Goal: Task Accomplishment & Management: Manage account settings

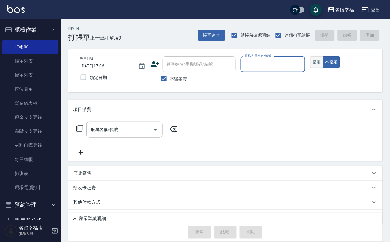
click at [323, 68] on button "指定" at bounding box center [316, 62] width 13 height 12
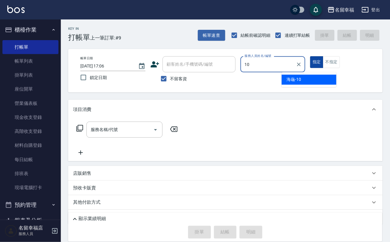
type input "海龜-10"
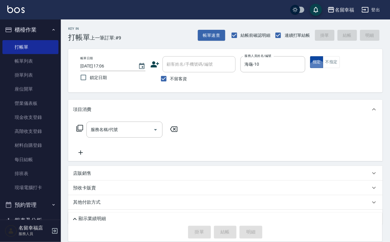
type button "true"
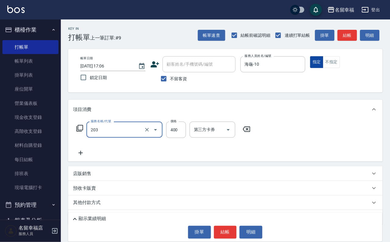
type input "指定單剪(203)"
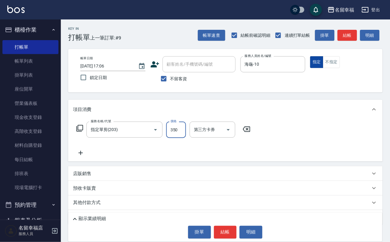
type input "350"
click at [227, 226] on button "結帳" at bounding box center [225, 232] width 23 height 13
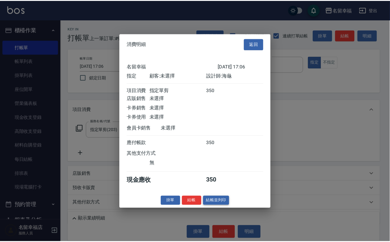
scroll to position [75, 0]
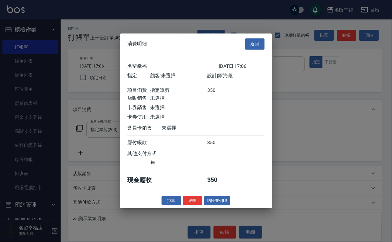
click at [191, 206] on button "結帳" at bounding box center [192, 200] width 19 height 9
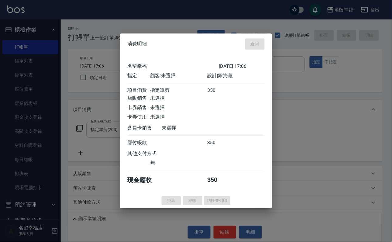
type input "2025/10/14 17:48"
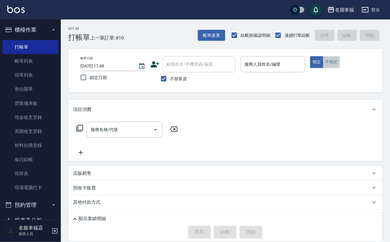
click at [340, 68] on button "不指定" at bounding box center [331, 62] width 17 height 12
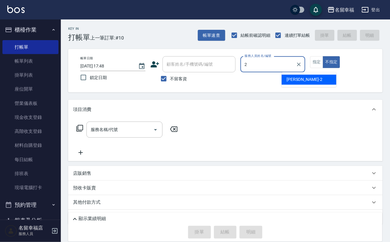
type input "碧涵-2"
type button "false"
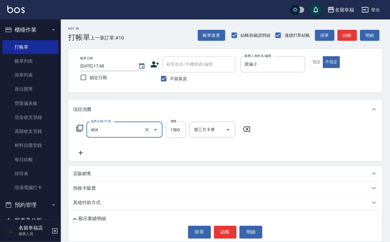
type input "設計染髮(404)"
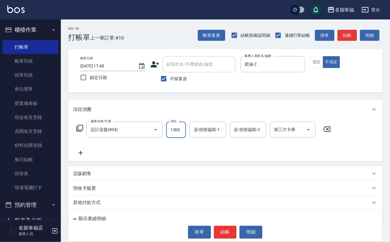
scroll to position [0, 0]
type input "1300"
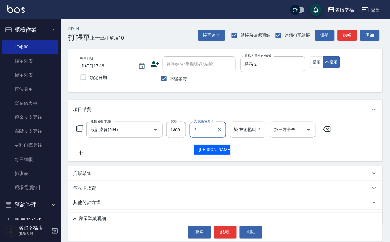
type input "碧涵-2"
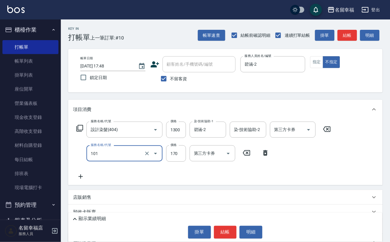
type input "洗髮(101)"
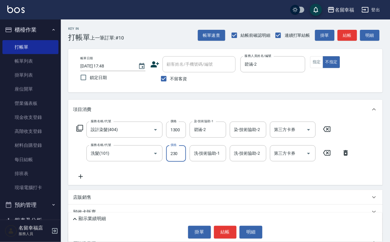
type input "230"
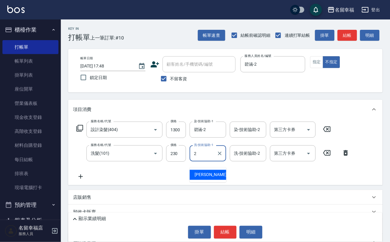
type input "碧涵-2"
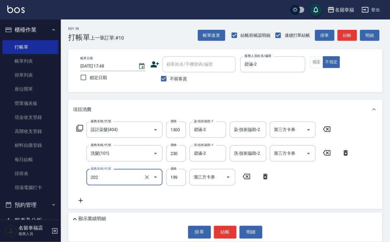
type input "不指定單剪(202)"
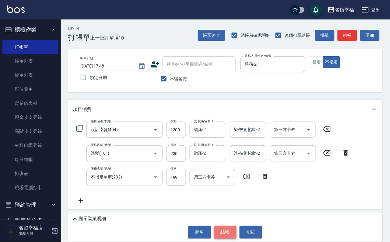
click at [223, 233] on button "結帳" at bounding box center [225, 232] width 23 height 13
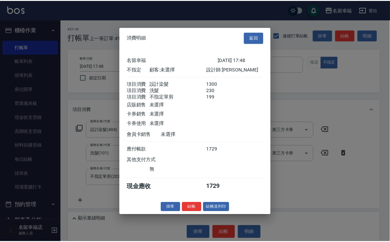
scroll to position [132, 0]
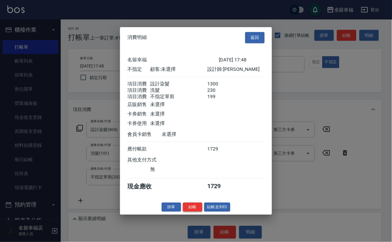
click at [183, 212] on button "結帳" at bounding box center [192, 207] width 19 height 9
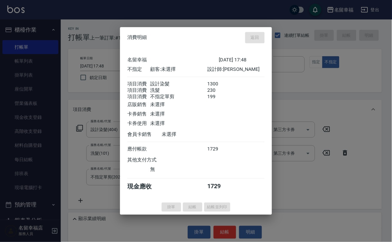
type input "2025/10/14 18:21"
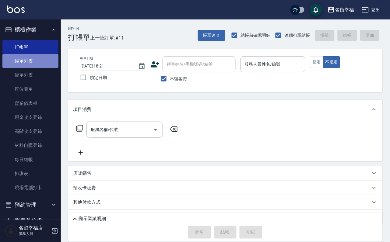
click at [32, 63] on link "帳單列表" at bounding box center [30, 61] width 56 height 14
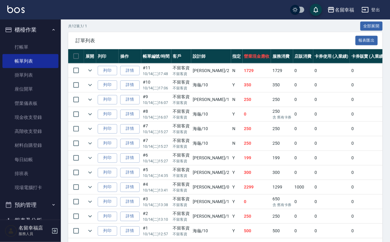
scroll to position [137, 0]
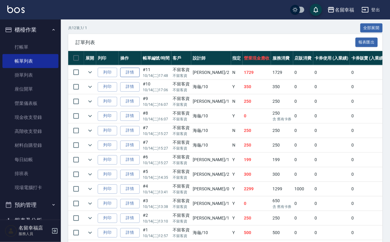
click at [140, 77] on link "詳情" at bounding box center [129, 72] width 19 height 9
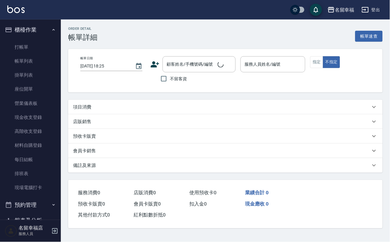
type input "2025/10/14 17:48"
checkbox input "true"
type input "碧涵-2"
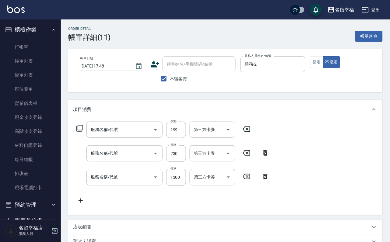
type input "不指定單剪(202)"
type input "洗髮(101)"
type input "設計染髮(404)"
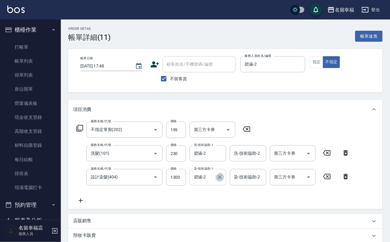
click at [217, 180] on icon "Clear" at bounding box center [220, 177] width 6 height 6
type input "18"
click at [252, 204] on div "服務名稱/代號 不指定單剪(202) 服務名稱/代號 價格 199 價格 第三方卡券 第三方卡券 服務名稱/代號 洗髮(101) 服務名稱/代號 價格 230…" at bounding box center [213, 163] width 280 height 82
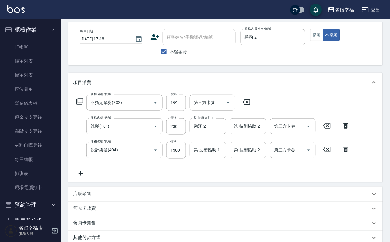
scroll to position [46, 0]
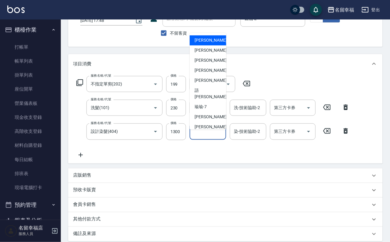
click at [206, 137] on input "染-技術協助-1" at bounding box center [207, 131] width 31 height 11
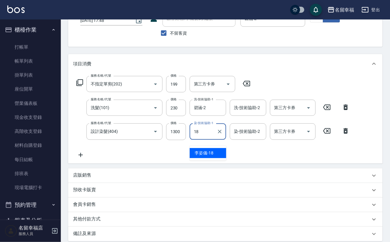
type input "李姿儀-18"
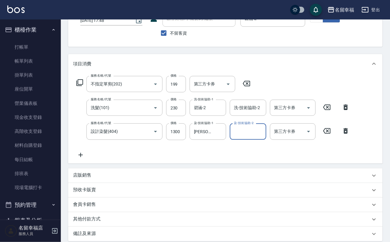
scroll to position [133, 0]
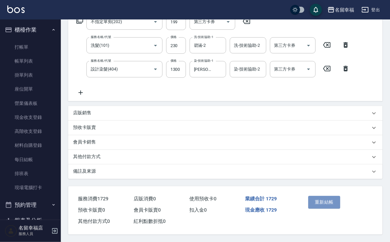
click at [324, 196] on button "重新結帳" at bounding box center [324, 202] width 32 height 13
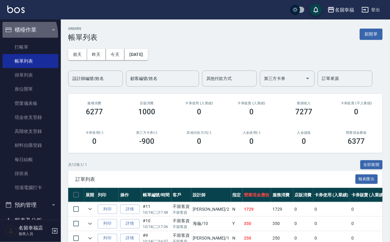
click at [12, 33] on icon "button" at bounding box center [8, 29] width 7 height 7
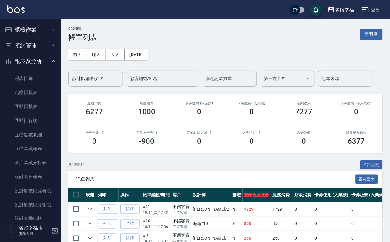
click at [22, 47] on ul "櫃檯作業 打帳單 帳單列表 掛單列表 座位開單 營業儀表板 現金收支登錄 高階收支登錄 材料自購登錄 每日結帳 排班表 現場電腦打卡 預約管理 預約管理 單日…" at bounding box center [30, 189] width 56 height 341
click at [36, 34] on button "櫃檯作業" at bounding box center [30, 30] width 56 height 16
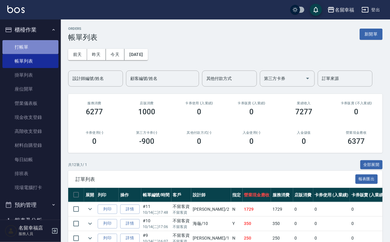
click at [42, 49] on link "打帳單" at bounding box center [30, 47] width 56 height 14
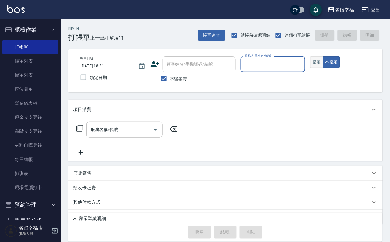
drag, startPoint x: 351, startPoint y: 68, endPoint x: 342, endPoint y: 63, distance: 10.2
click at [323, 67] on button "指定" at bounding box center [316, 62] width 13 height 12
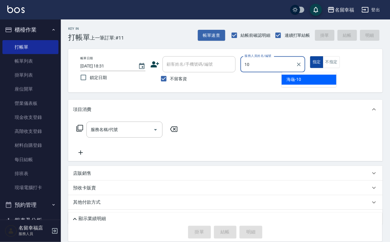
type input "海龜-10"
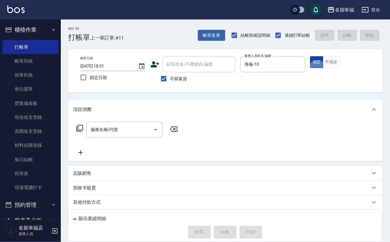
type button "true"
click at [83, 132] on icon at bounding box center [79, 128] width 7 height 7
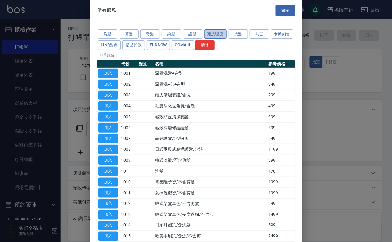
click at [222, 35] on button "頭皮理療" at bounding box center [215, 33] width 23 height 9
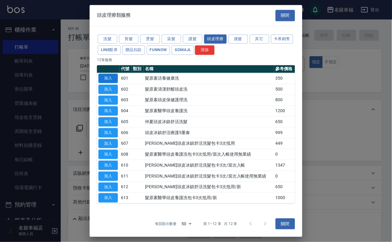
click at [113, 83] on button "加入" at bounding box center [108, 78] width 19 height 9
type input "髮原素活養健康洗(601)"
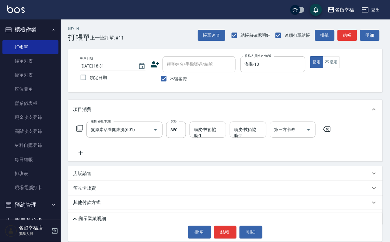
click at [81, 131] on icon at bounding box center [79, 128] width 7 height 7
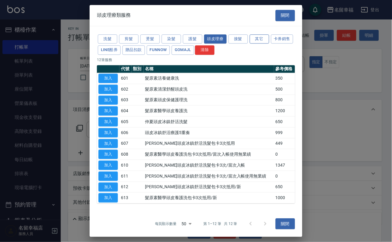
click at [269, 34] on button "其它" at bounding box center [259, 38] width 19 height 9
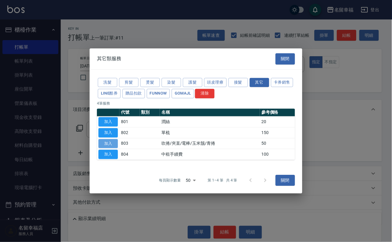
click at [112, 143] on button "加入" at bounding box center [108, 143] width 19 height 9
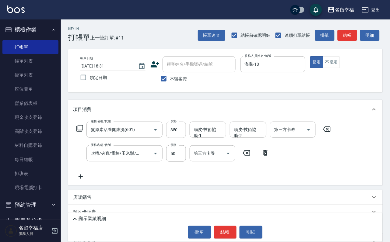
click at [186, 134] on input "350" at bounding box center [176, 130] width 20 height 16
type input "100"
click at [185, 131] on input "350" at bounding box center [176, 130] width 20 height 16
type input "400"
type input "惠文-17"
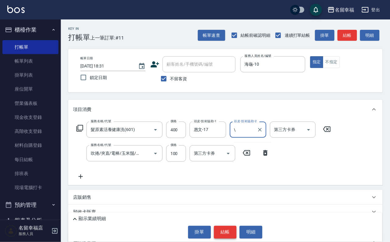
type input "\"
click at [229, 231] on button "結帳" at bounding box center [225, 232] width 23 height 13
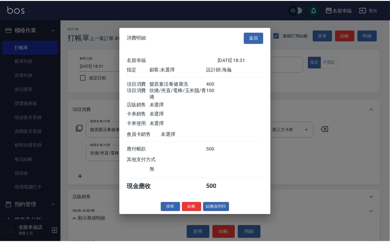
scroll to position [98, 0]
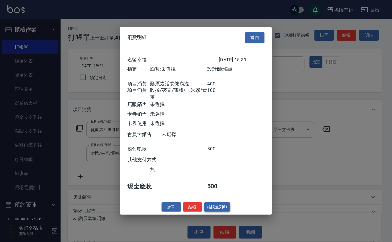
click at [220, 212] on button "結帳並列印" at bounding box center [217, 207] width 26 height 9
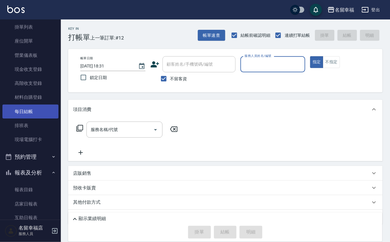
scroll to position [137, 0]
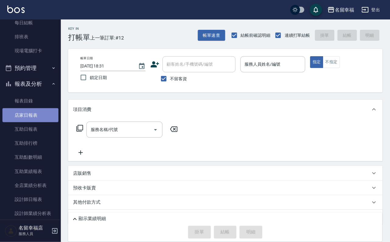
click at [33, 122] on link "店家日報表" at bounding box center [30, 115] width 56 height 14
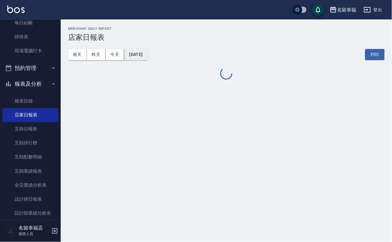
click at [147, 57] on button "[DATE]" at bounding box center [135, 54] width 23 height 11
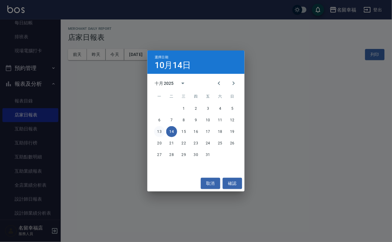
click at [161, 131] on button "13" at bounding box center [159, 131] width 11 height 11
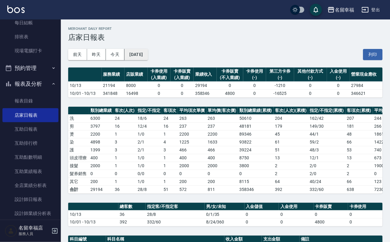
click at [147, 53] on button "[DATE]" at bounding box center [135, 54] width 23 height 11
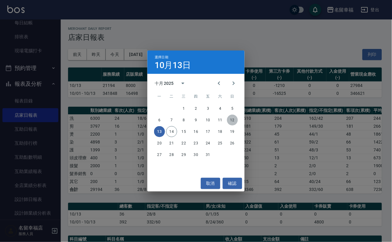
click at [230, 118] on button "12" at bounding box center [232, 120] width 11 height 11
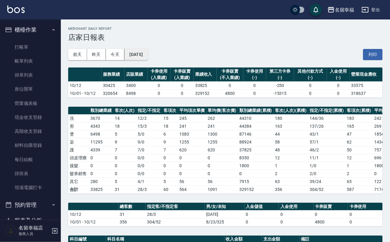
click at [147, 55] on button "[DATE]" at bounding box center [135, 54] width 23 height 11
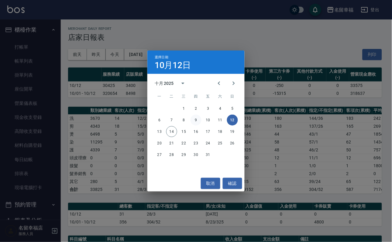
click at [199, 117] on button "9" at bounding box center [196, 120] width 11 height 11
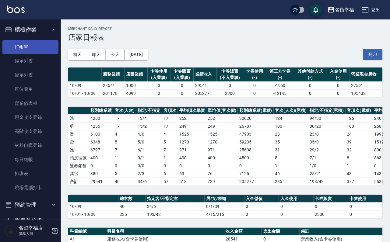
click at [23, 54] on link "打帳單" at bounding box center [30, 47] width 56 height 14
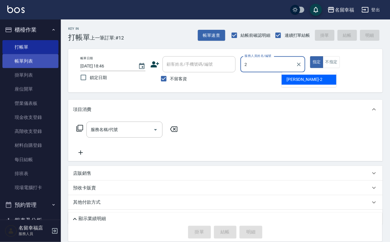
type input "碧涵-2"
type button "true"
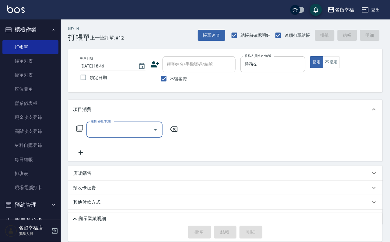
click at [83, 132] on icon at bounding box center [79, 128] width 7 height 7
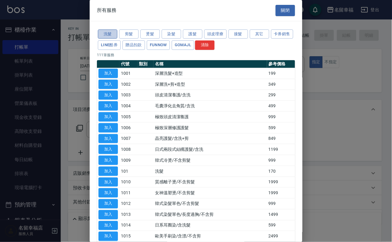
click at [105, 38] on button "洗髮" at bounding box center [107, 33] width 19 height 9
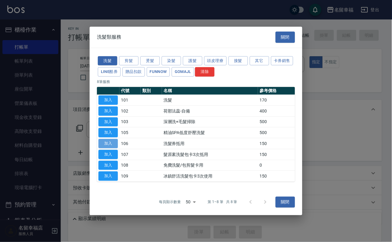
click at [108, 148] on button "加入" at bounding box center [108, 143] width 19 height 9
type input "洗髮券抵用(106)"
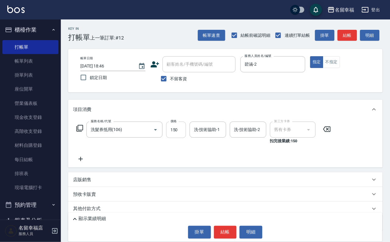
click at [186, 137] on input "150" at bounding box center [176, 130] width 20 height 16
type input "230"
type input "碧涵-2"
click at [235, 226] on button "結帳" at bounding box center [225, 232] width 23 height 13
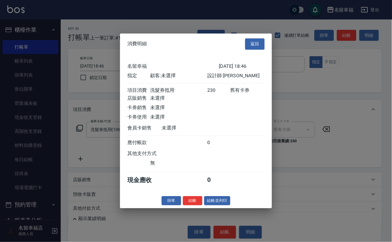
scroll to position [75, 0]
click at [183, 206] on button "結帳" at bounding box center [192, 200] width 19 height 9
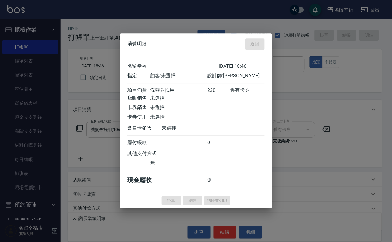
type input "2025/10/14 19:11"
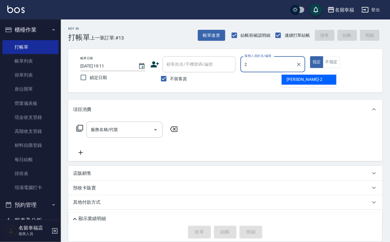
type input "碧涵-2"
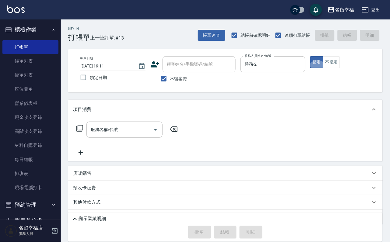
click at [83, 132] on icon at bounding box center [79, 128] width 7 height 7
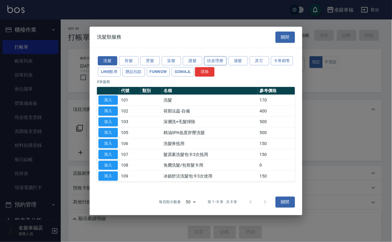
click at [218, 56] on button "頭皮理療" at bounding box center [215, 60] width 23 height 9
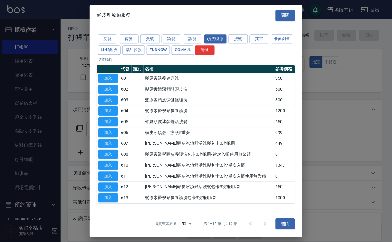
scroll to position [56, 0]
click at [109, 195] on button "加入" at bounding box center [108, 197] width 19 height 9
type input "髮原素醫學頭皮養護洗包卡3次抵用/新(613)"
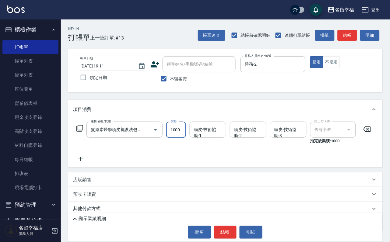
click at [186, 133] on input "1000" at bounding box center [176, 130] width 20 height 16
click at [215, 131] on div "頭皮-技術協助-1 頭皮-技術協助-1" at bounding box center [207, 130] width 36 height 16
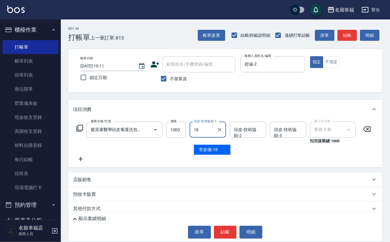
type input "李姿儀-18"
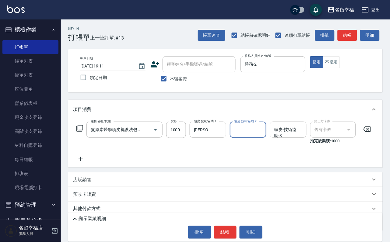
click at [202, 159] on div "服務名稱/代號 髮原素醫學頭皮養護洗包卡3次抵用/新(613) 服務名稱/代號 價格 1000 價格 頭皮-技術協助-1 李姿儀-18 頭皮-技術協助-1 頭…" at bounding box center [223, 142] width 301 height 41
click at [219, 228] on button "結帳" at bounding box center [225, 232] width 23 height 13
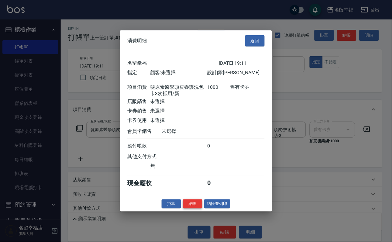
scroll to position [86, 0]
click at [192, 209] on button "結帳" at bounding box center [192, 203] width 19 height 9
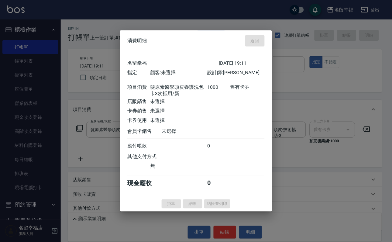
type input "2025/10/14 19:16"
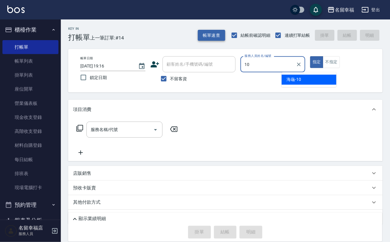
type input "海龜-10"
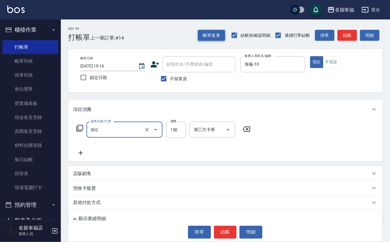
type input "單梳(802)"
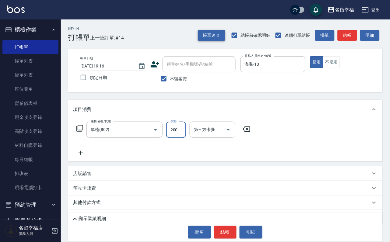
type input "200"
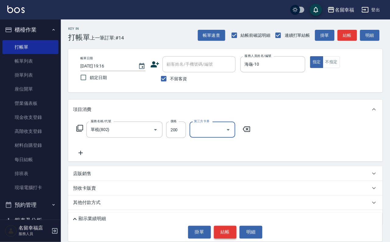
click at [234, 234] on button "結帳" at bounding box center [225, 232] width 23 height 13
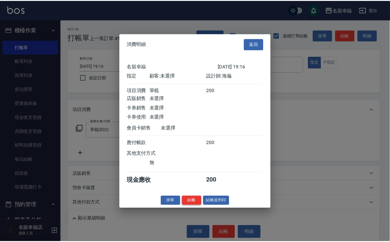
scroll to position [75, 0]
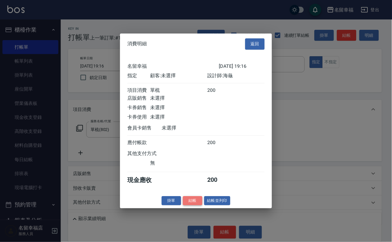
click at [187, 206] on button "結帳" at bounding box center [192, 200] width 19 height 9
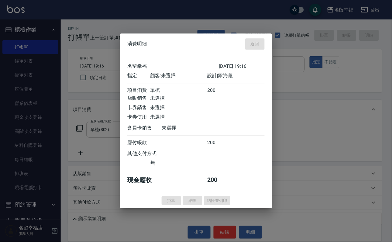
type input "2025/10/14 19:19"
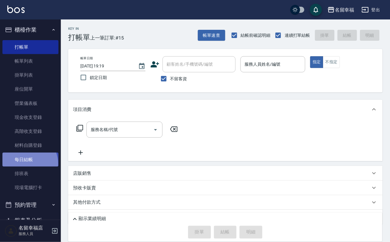
click at [25, 167] on link "每日結帳" at bounding box center [30, 160] width 56 height 14
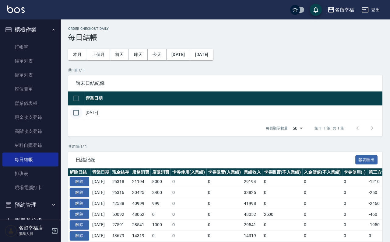
click at [77, 119] on input "checkbox" at bounding box center [76, 112] width 13 height 13
checkbox input "true"
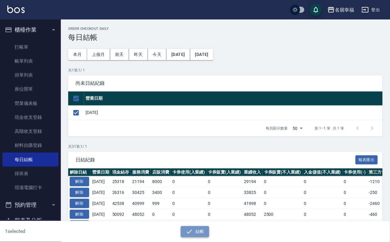
click at [196, 233] on button "結帳" at bounding box center [195, 231] width 28 height 11
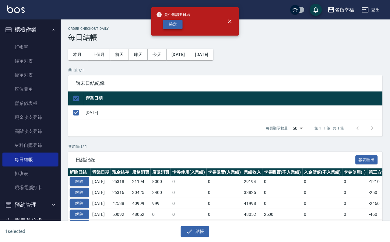
click at [169, 24] on button "確定" at bounding box center [172, 24] width 19 height 9
checkbox input "false"
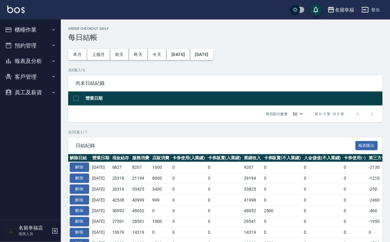
click at [52, 231] on icon "button" at bounding box center [54, 230] width 5 height 5
